Goal: Subscribe to service/newsletter

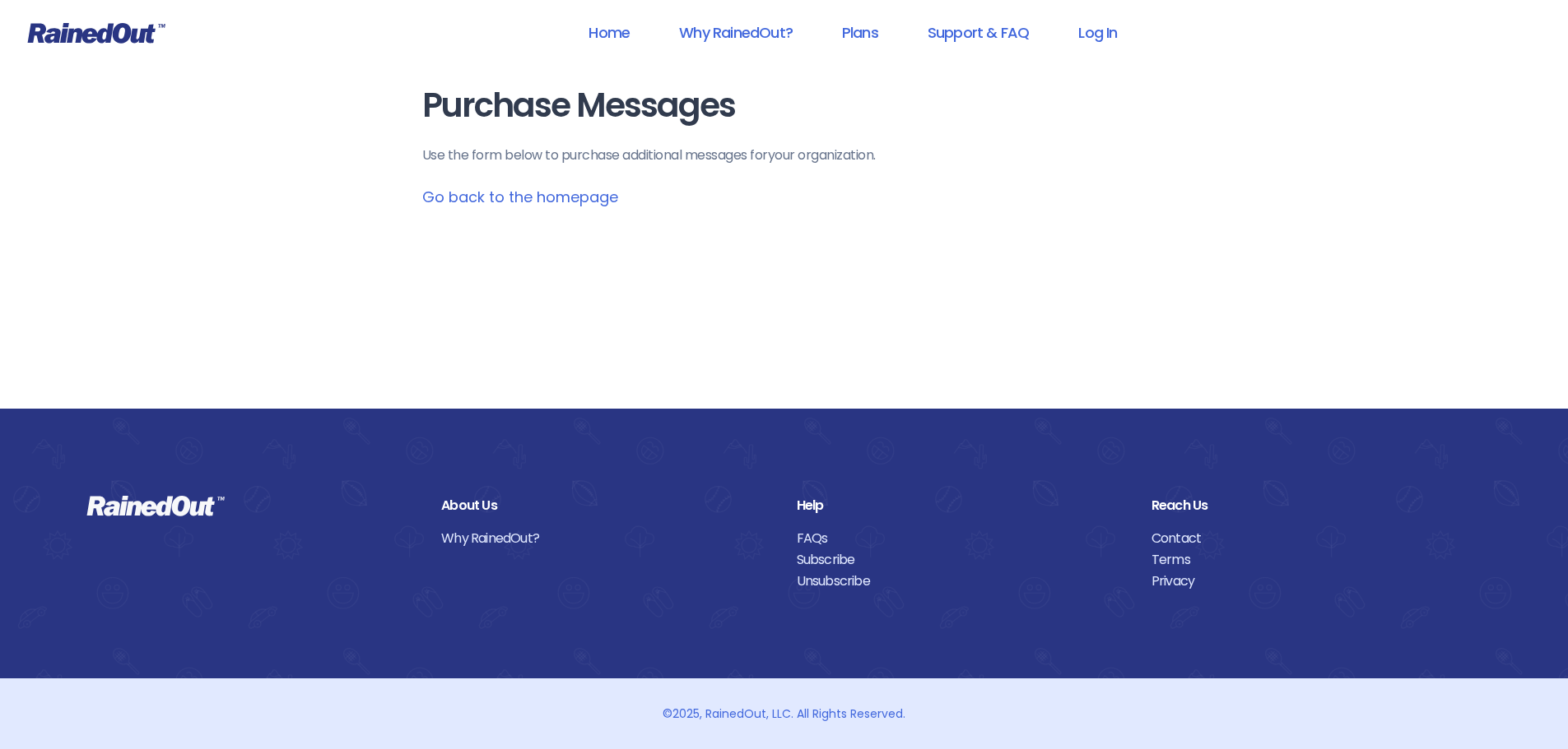
click at [577, 197] on link "Go back to the homepage" at bounding box center [521, 197] width 196 height 21
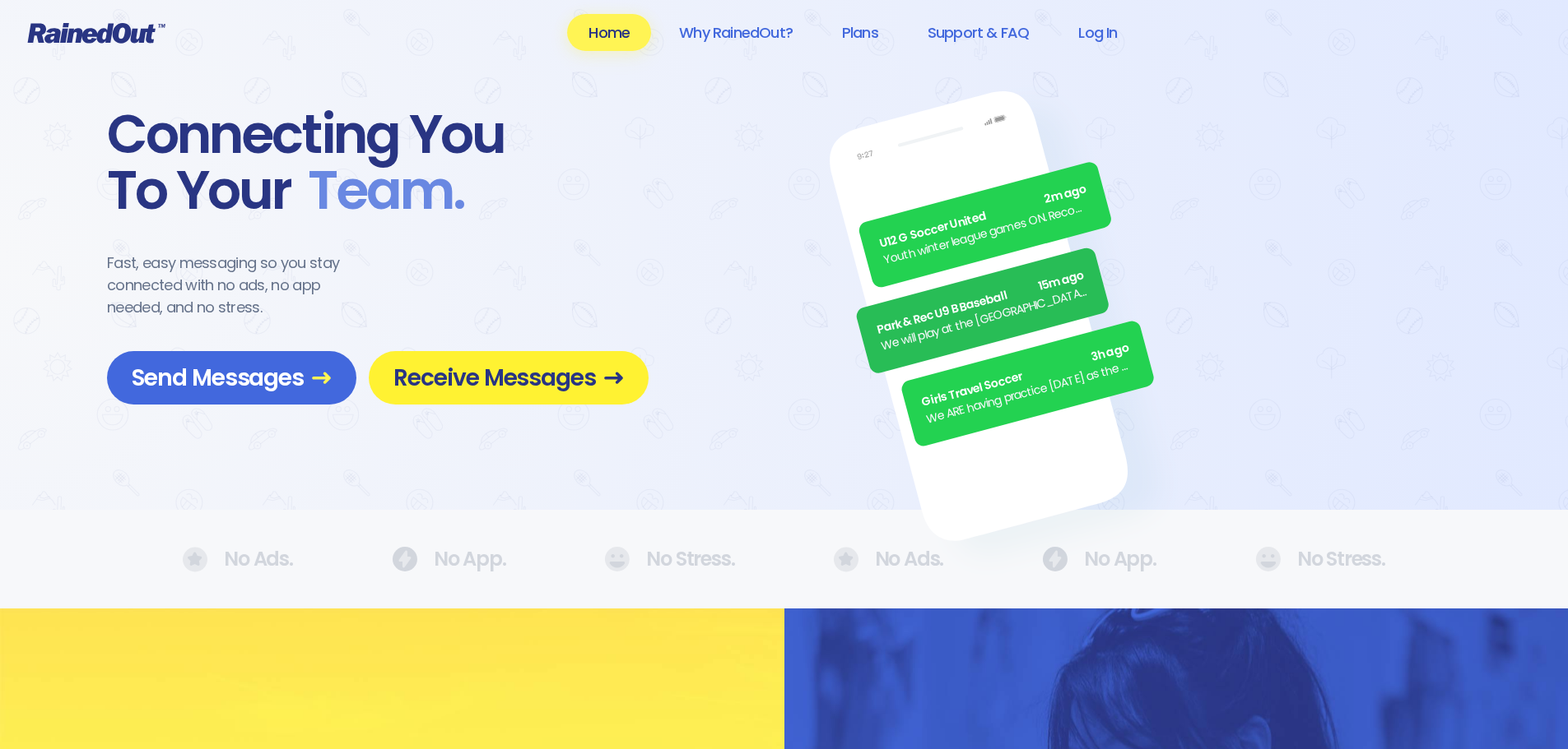
click at [591, 371] on span "Receive Messages" at bounding box center [508, 377] width 230 height 29
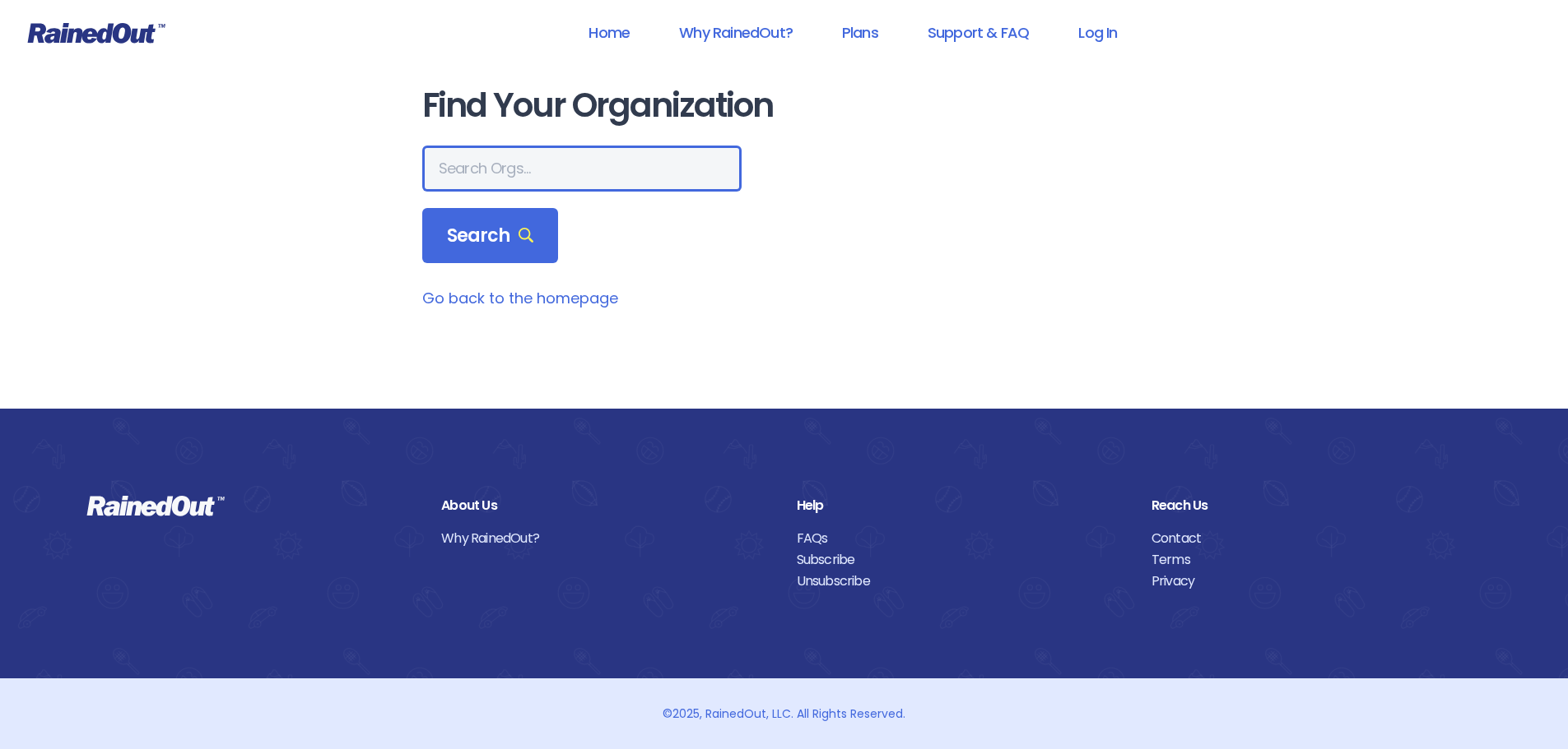
click at [517, 169] on input "text" at bounding box center [582, 168] width 319 height 46
type input "[US_STATE] cycling association"
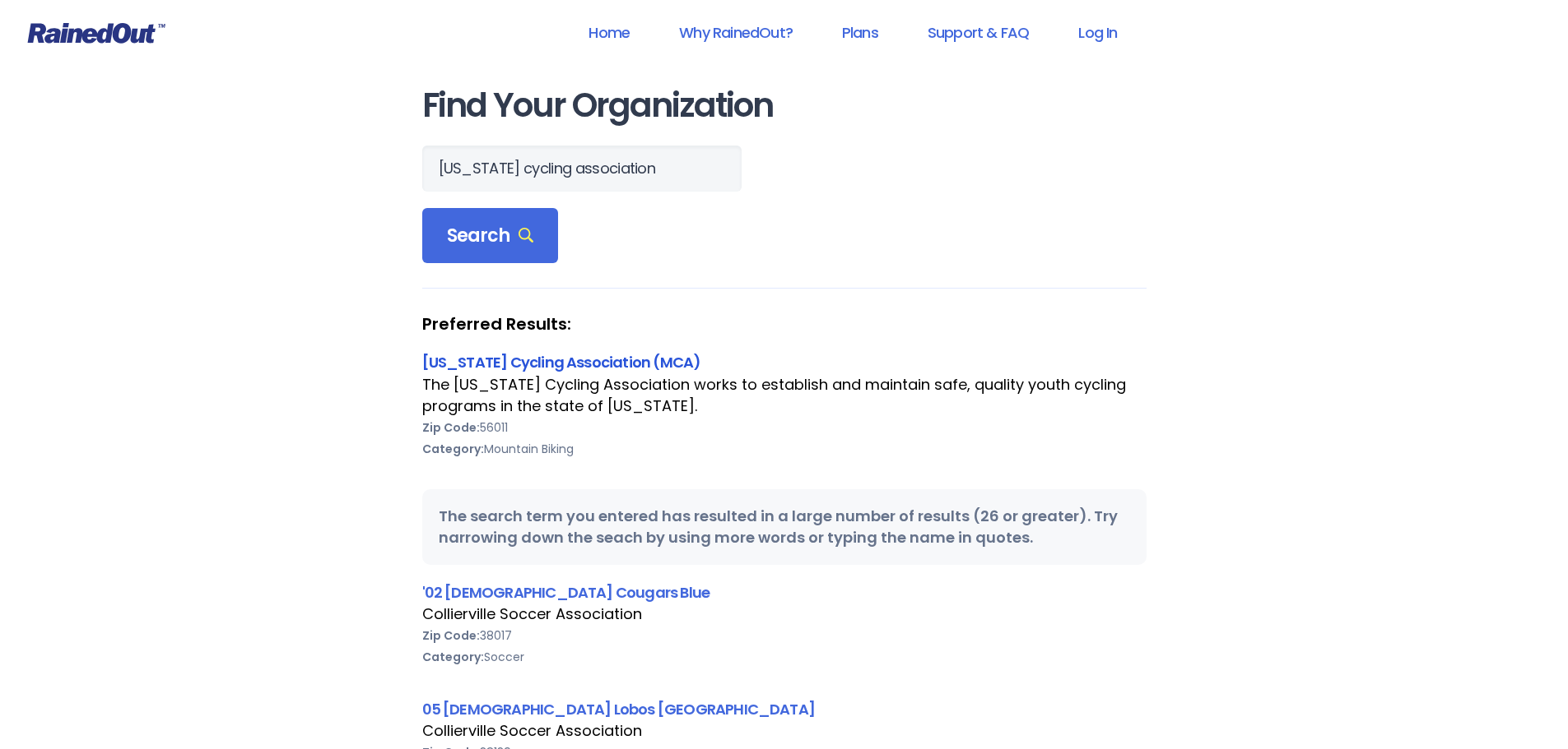
scroll to position [0, 0]
click at [557, 360] on link "[US_STATE] Cycling Association (MCA)" at bounding box center [561, 362] width 279 height 21
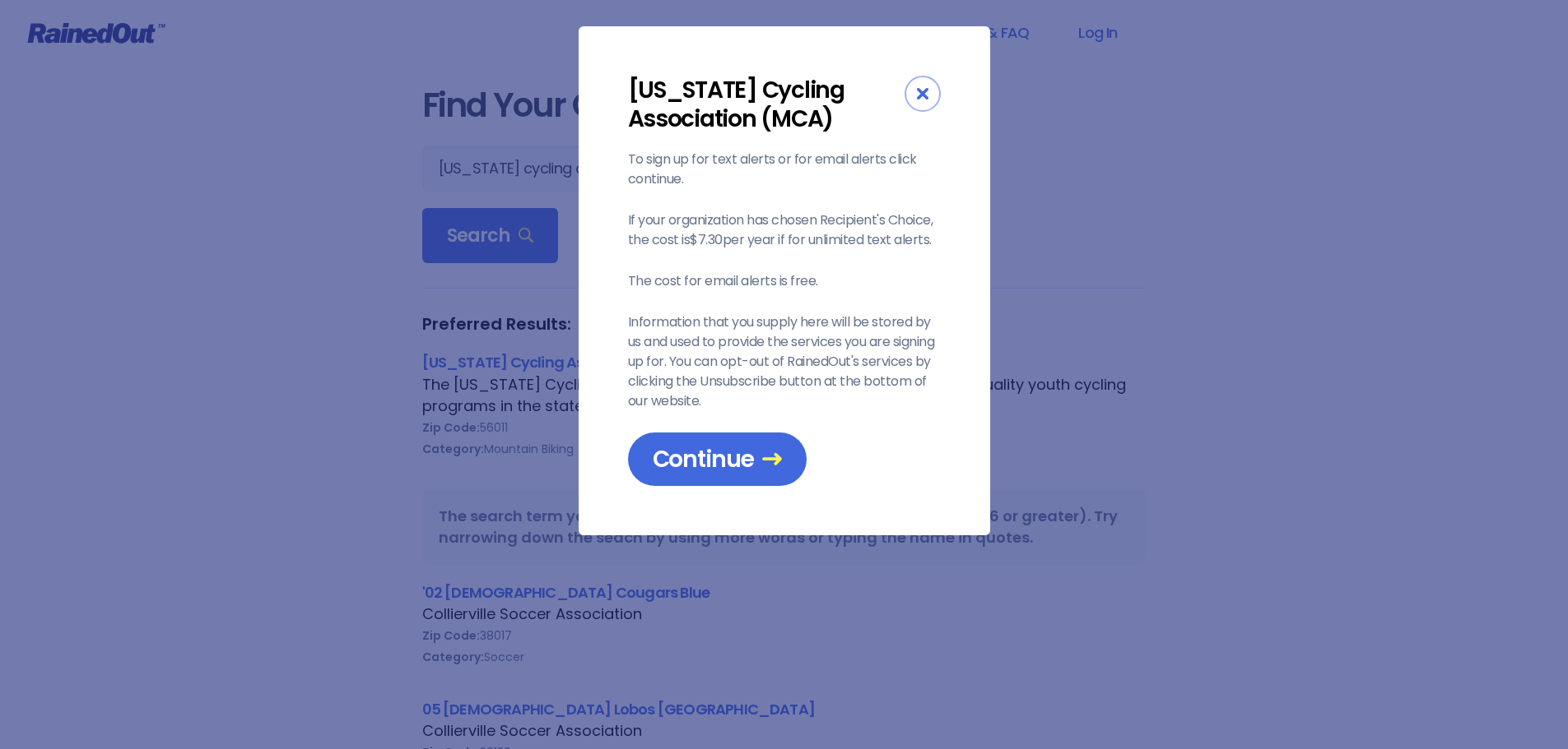
click at [927, 98] on icon "Close" at bounding box center [922, 94] width 12 height 12
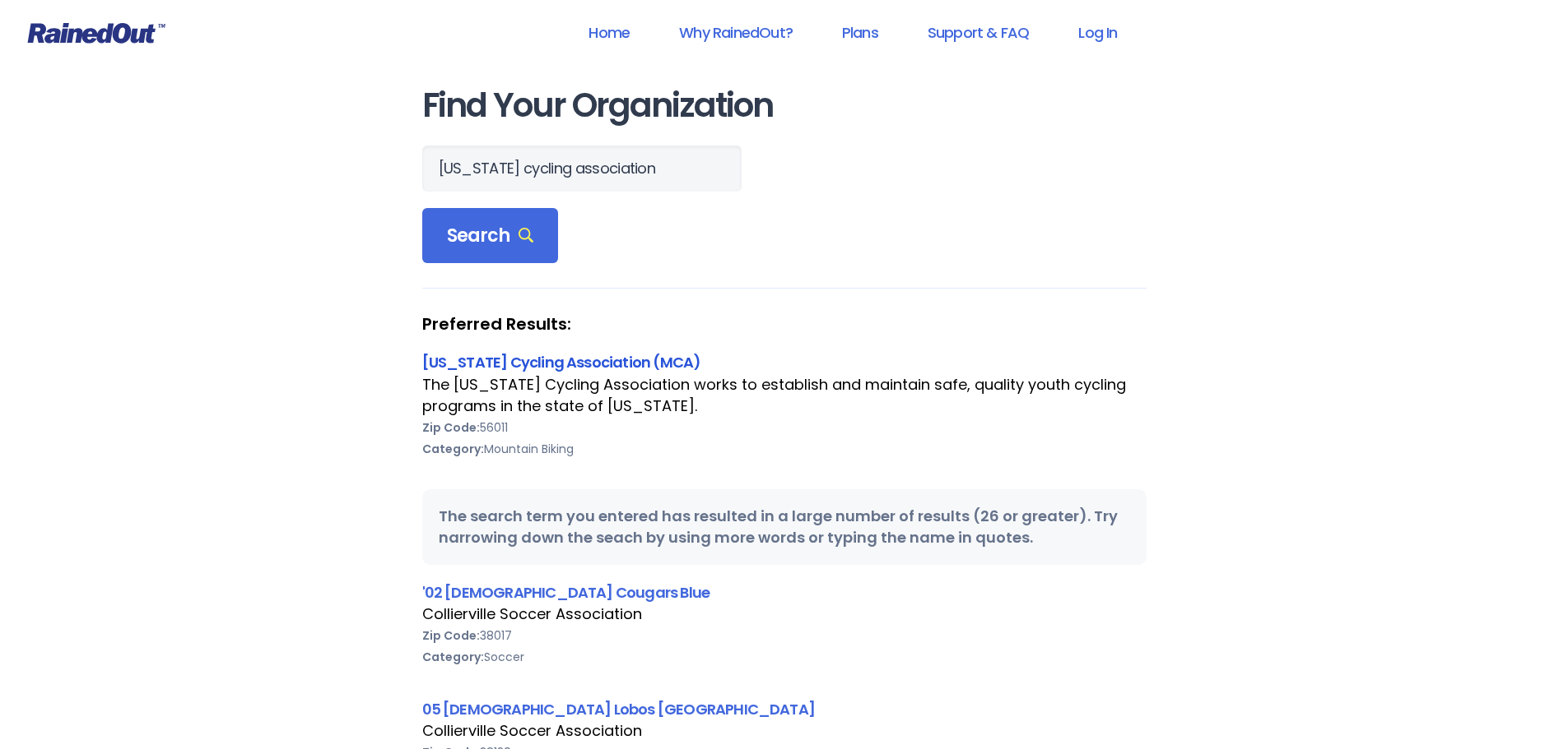
click at [561, 359] on link "[US_STATE] Cycling Association (MCA)" at bounding box center [561, 362] width 279 height 21
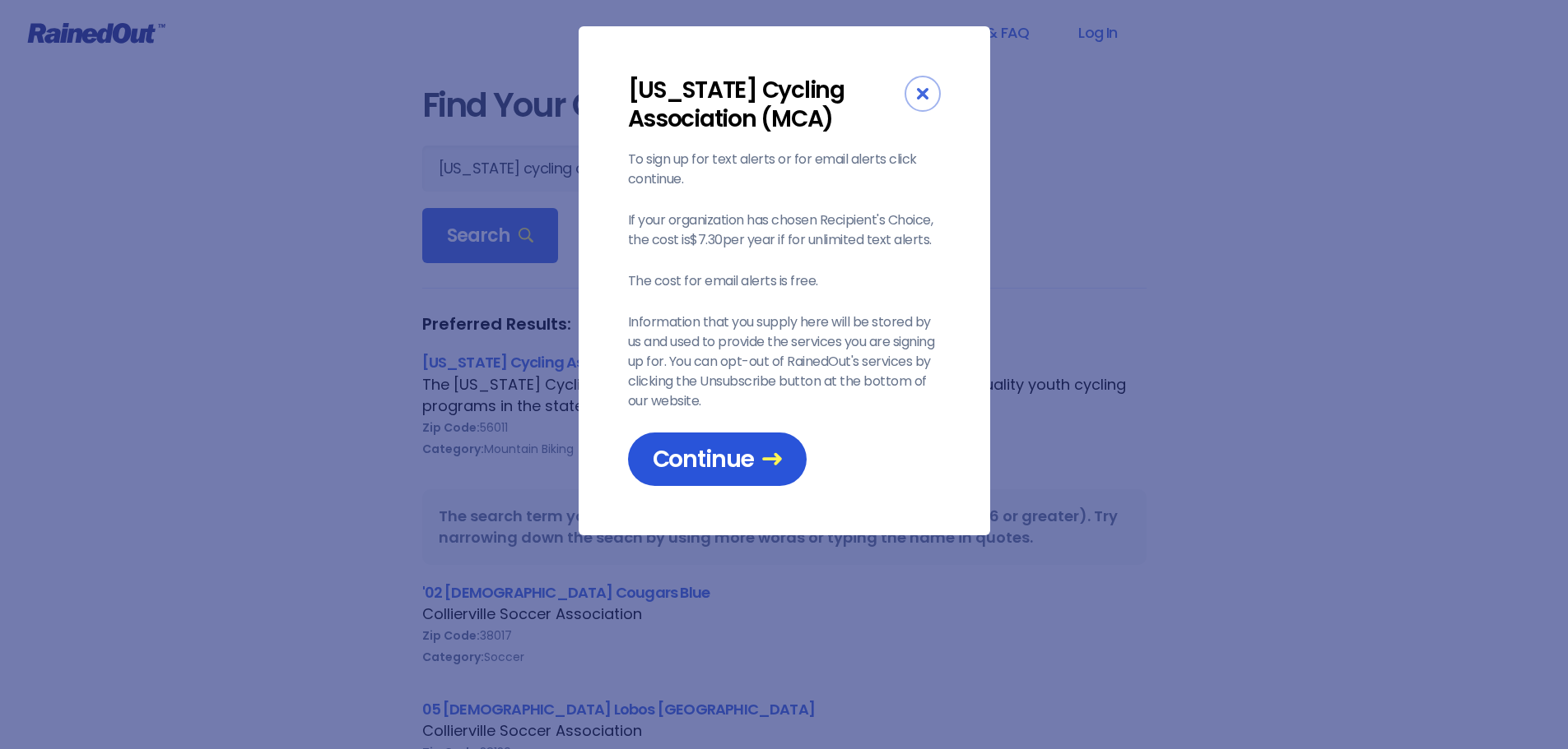
click at [723, 458] on span "Continue" at bounding box center [717, 459] width 129 height 29
